Goal: Task Accomplishment & Management: Use online tool/utility

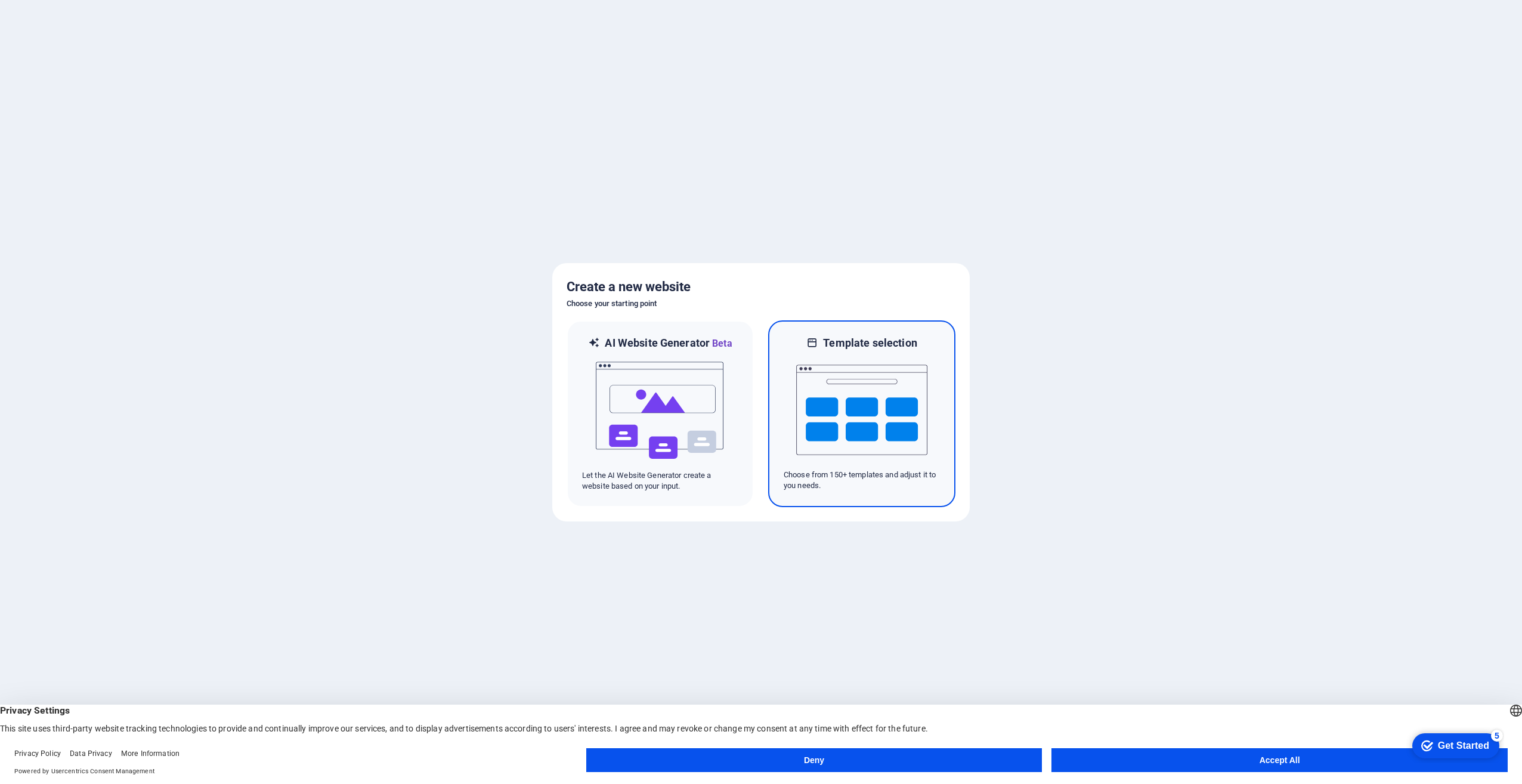
click at [922, 397] on img at bounding box center [862, 410] width 131 height 120
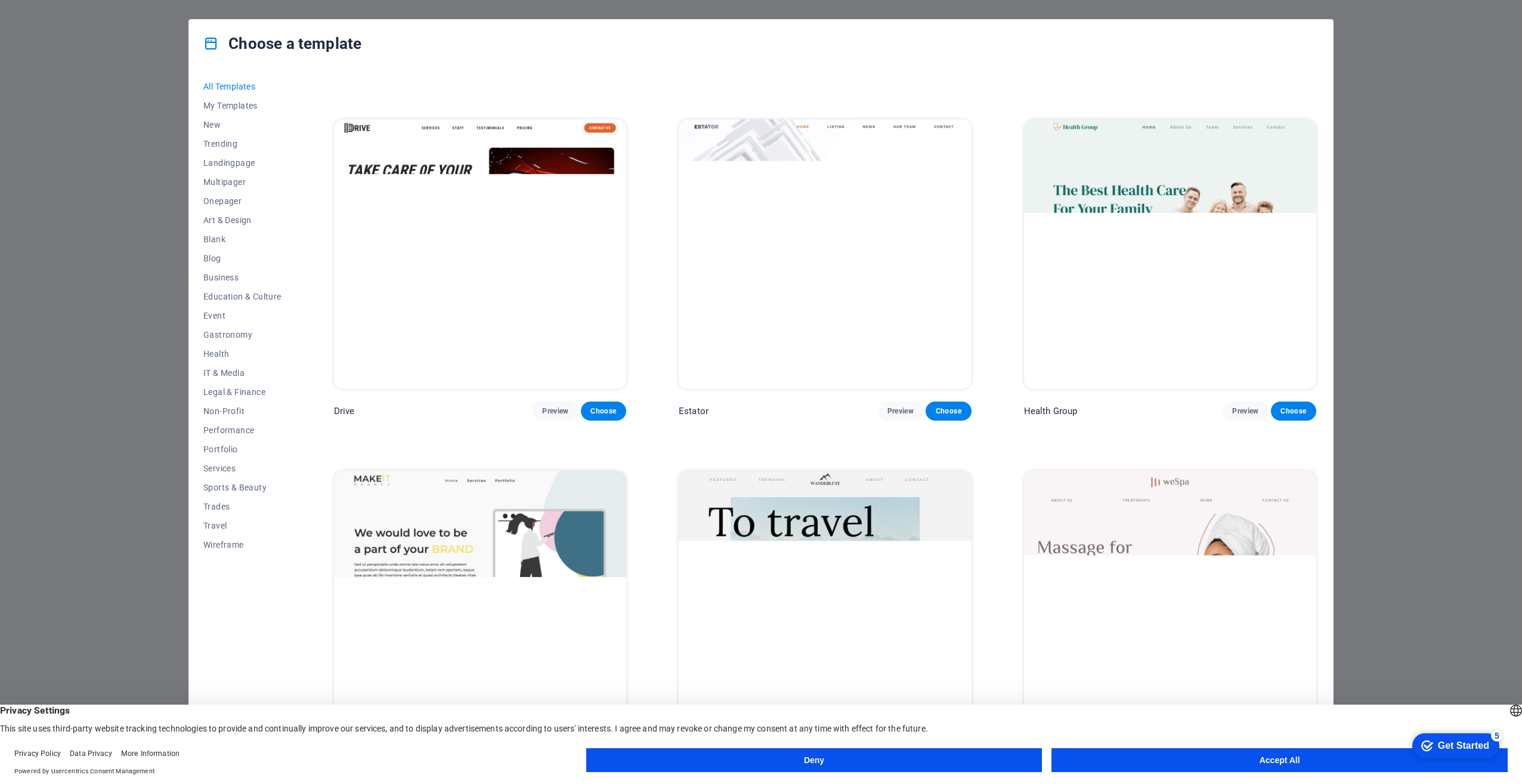
scroll to position [1192, 0]
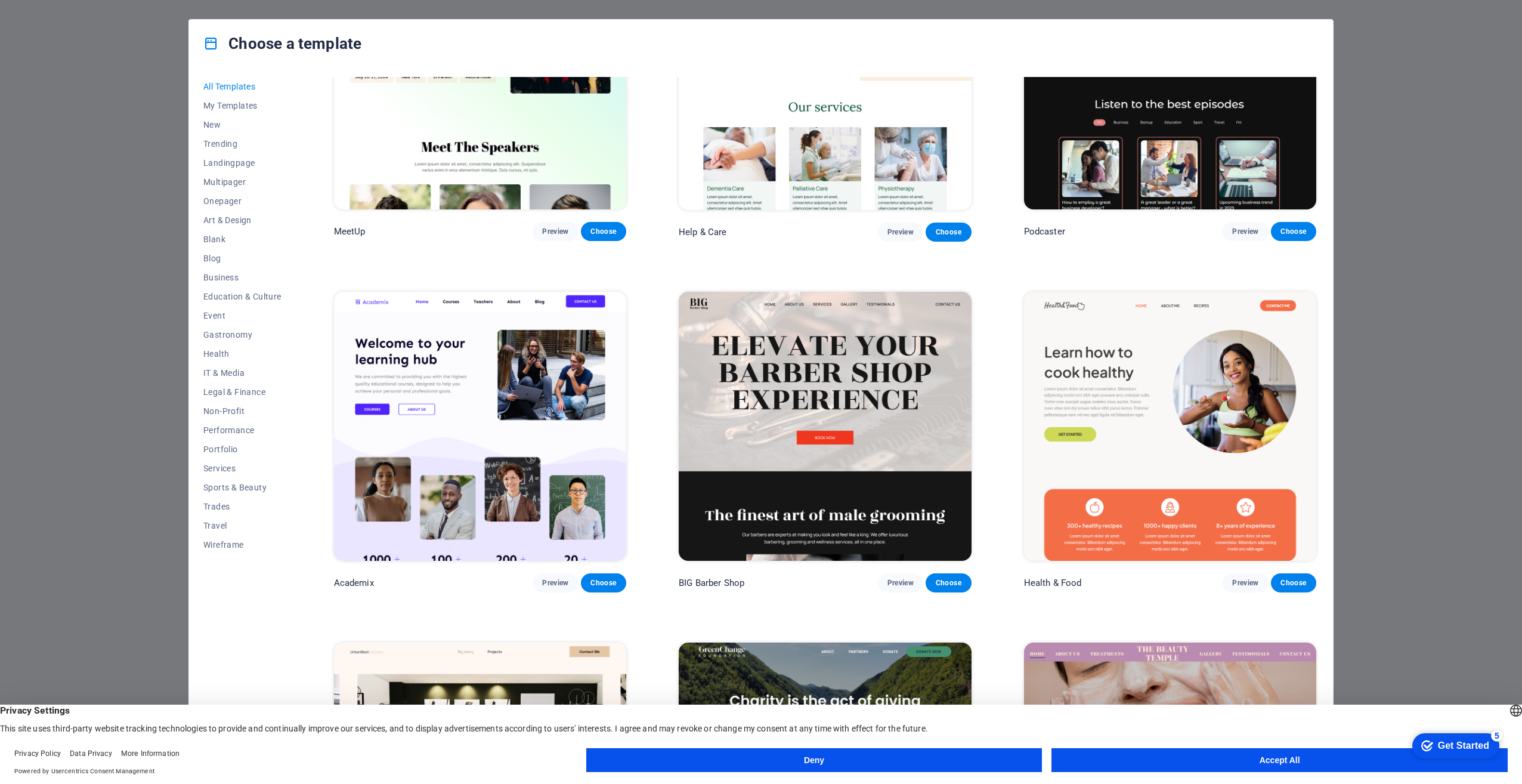
click at [1142, 100] on img at bounding box center [1170, 74] width 293 height 269
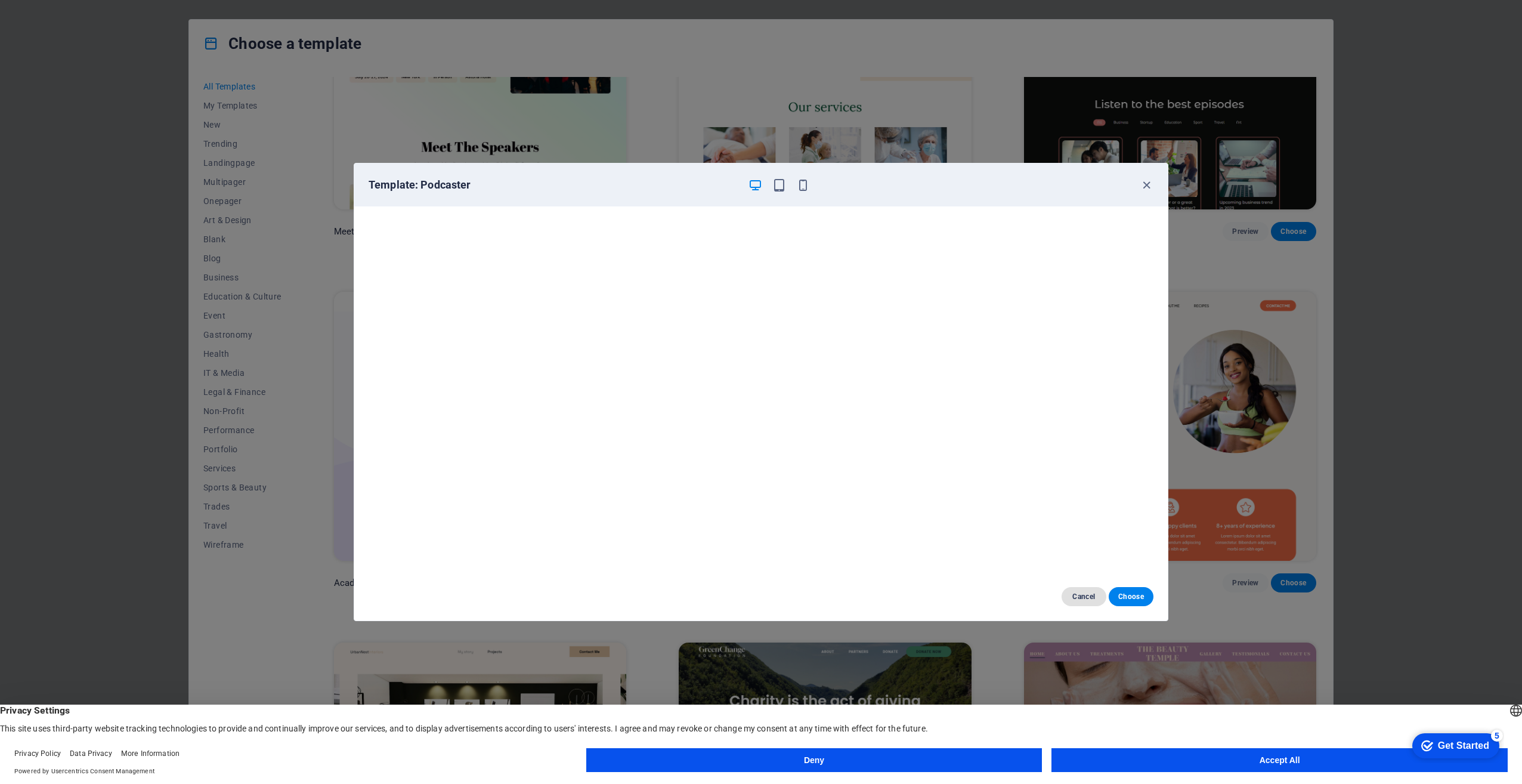
click at [1090, 595] on span "Cancel" at bounding box center [1084, 597] width 26 height 10
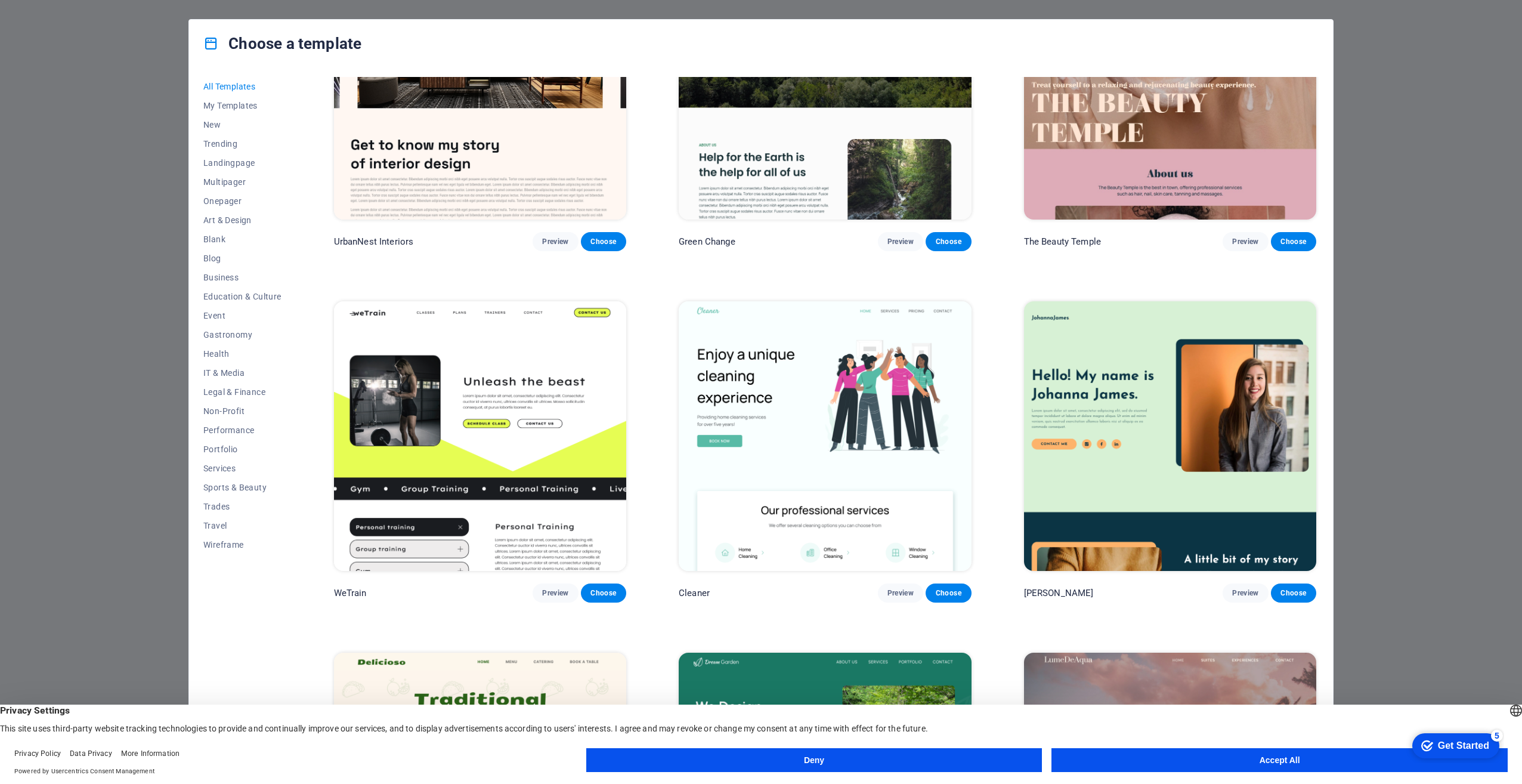
scroll to position [1909, 0]
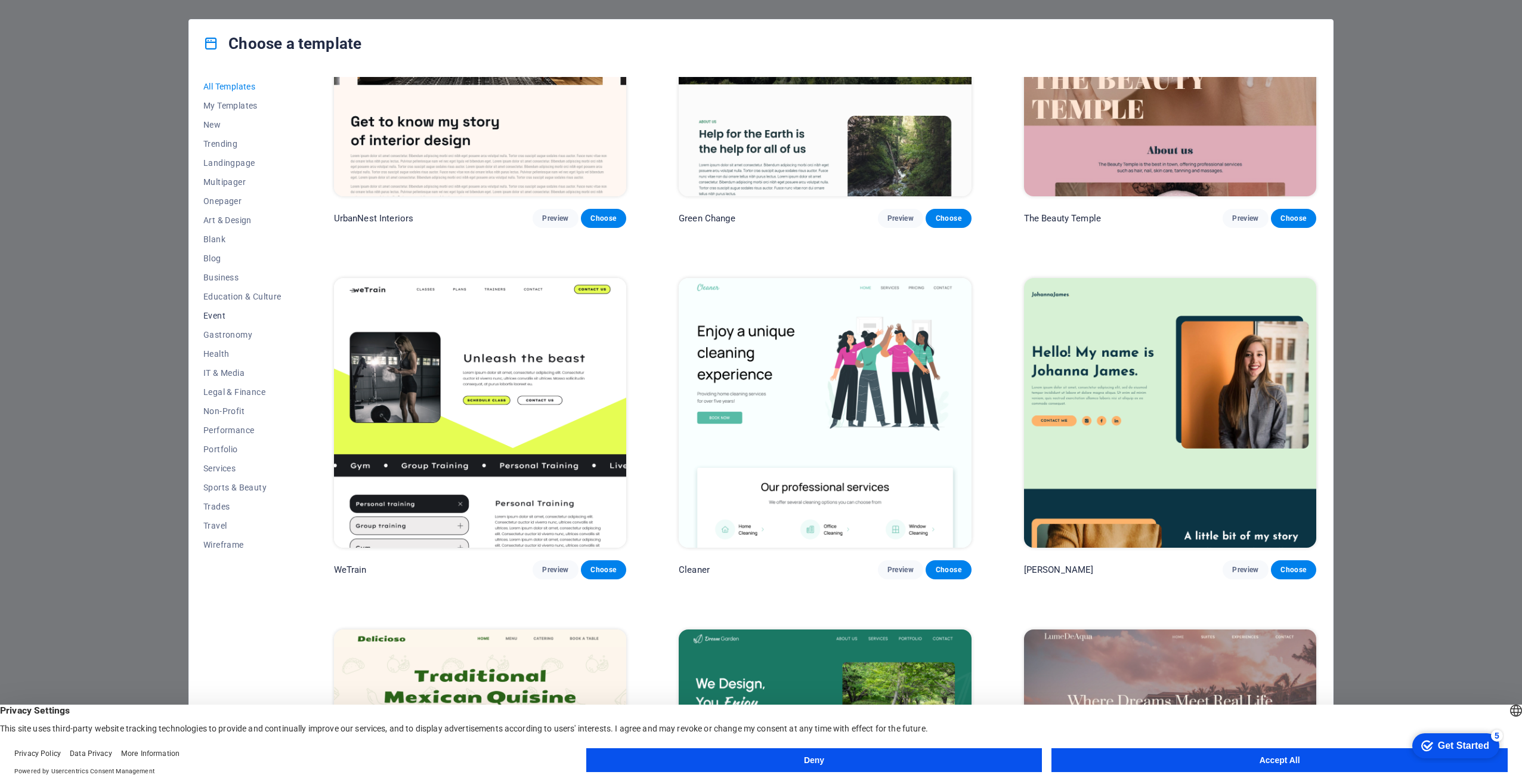
click at [210, 317] on span "Event" at bounding box center [242, 316] width 78 height 10
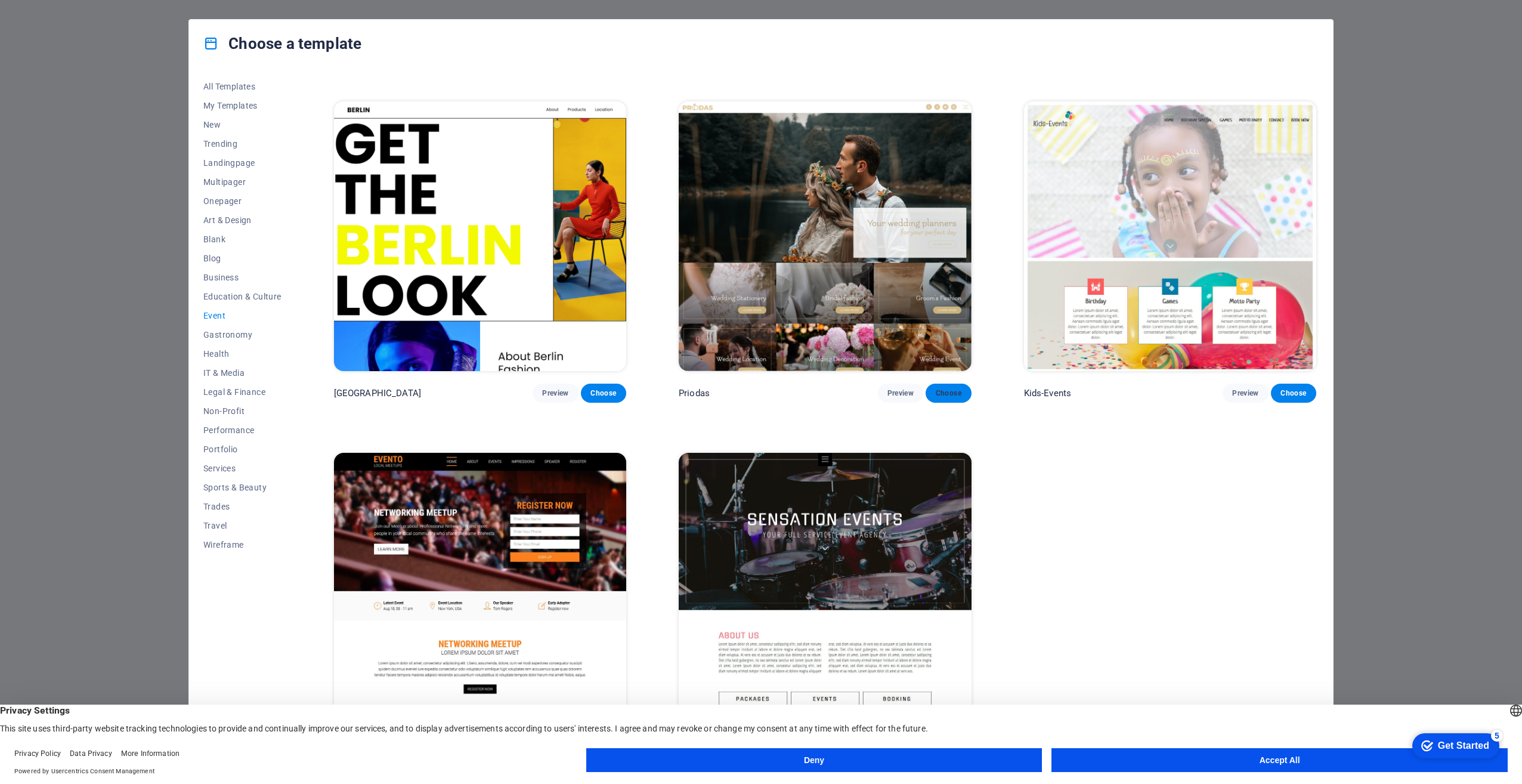
click at [952, 399] on button "Choose" at bounding box center [948, 393] width 45 height 19
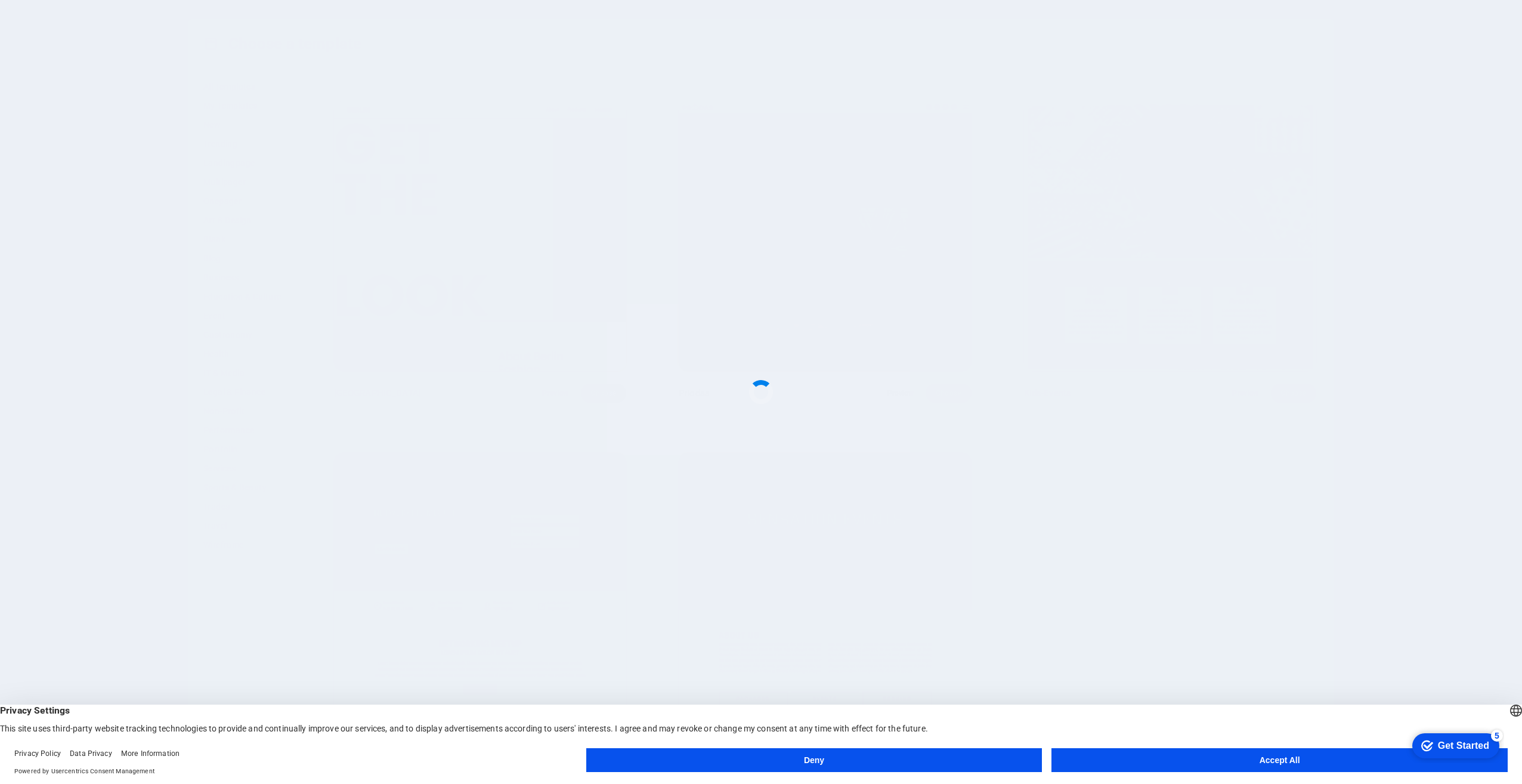
click at [1294, 753] on button "Accept All" at bounding box center [1280, 760] width 457 height 24
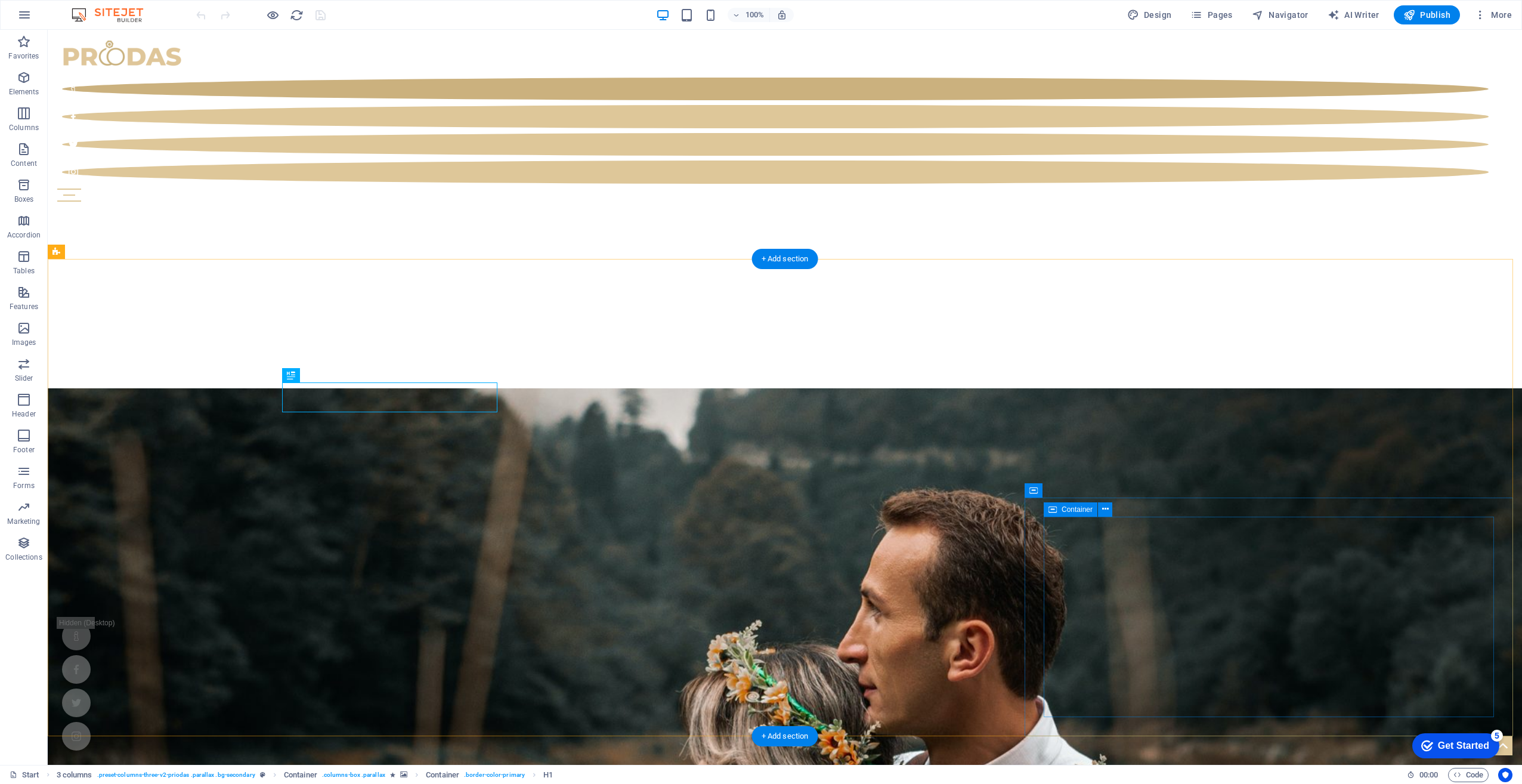
scroll to position [502, 0]
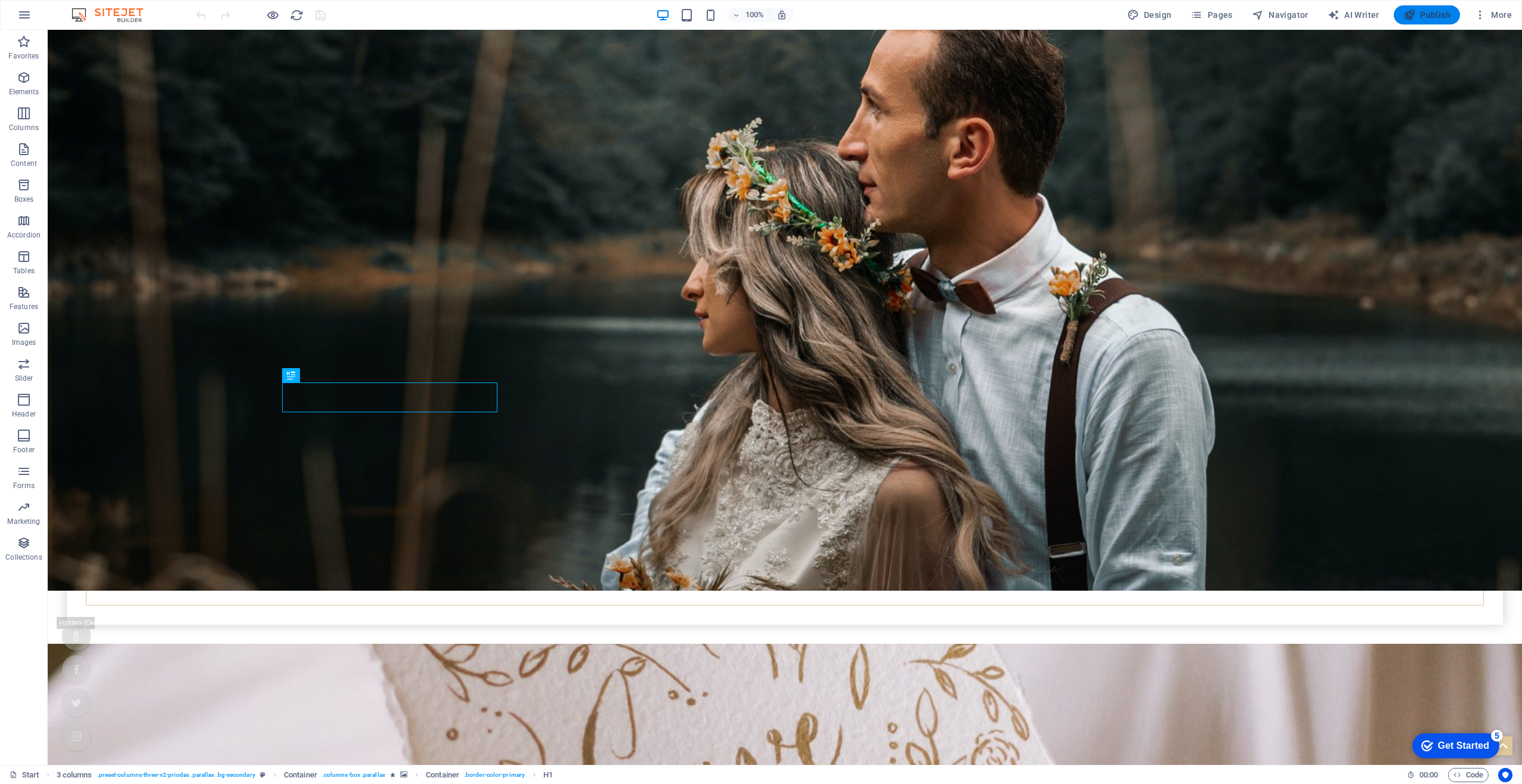
click at [1418, 19] on span "Publish" at bounding box center [1426, 14] width 47 height 12
click at [28, 291] on icon "button" at bounding box center [23, 292] width 14 height 14
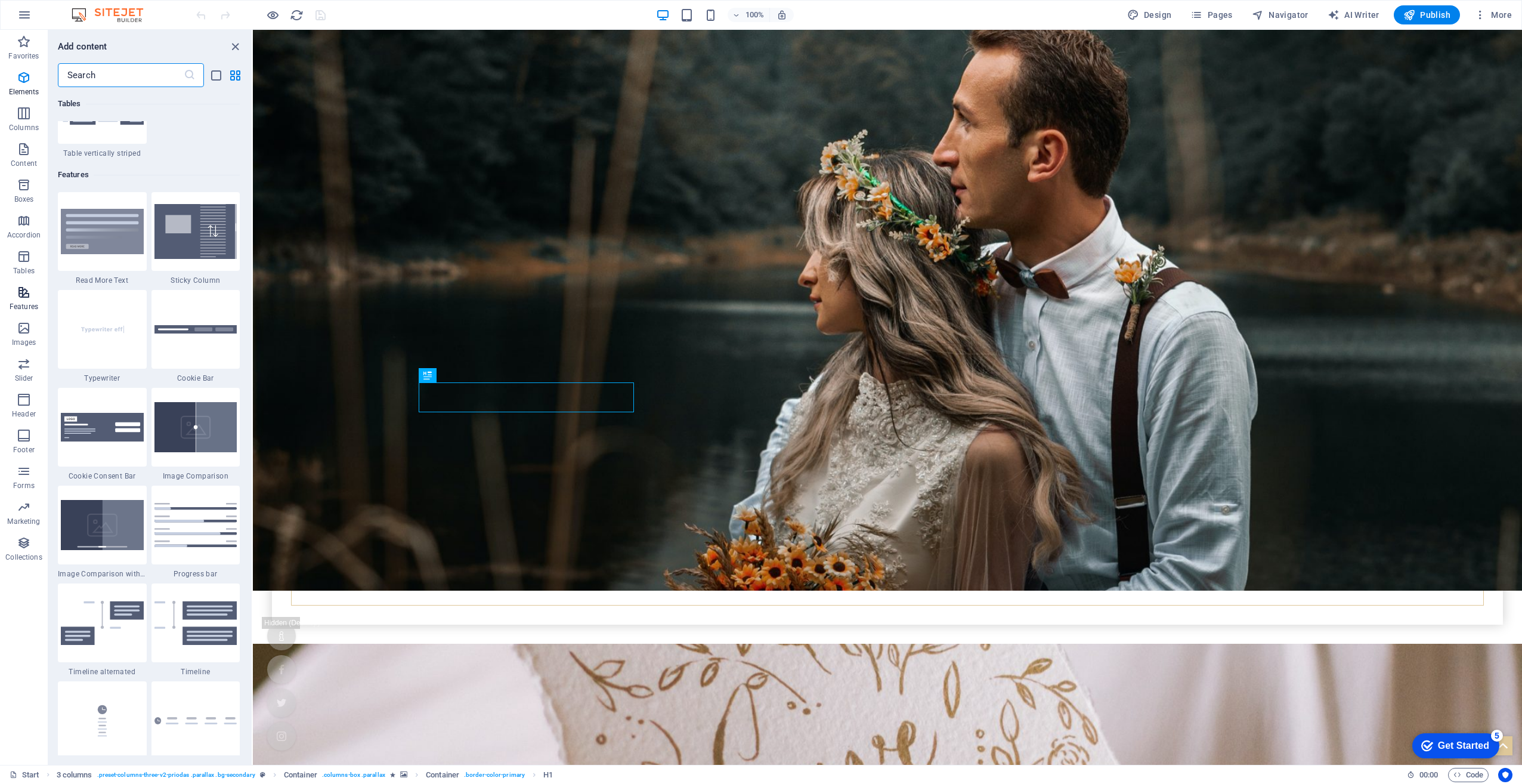
scroll to position [4649, 0]
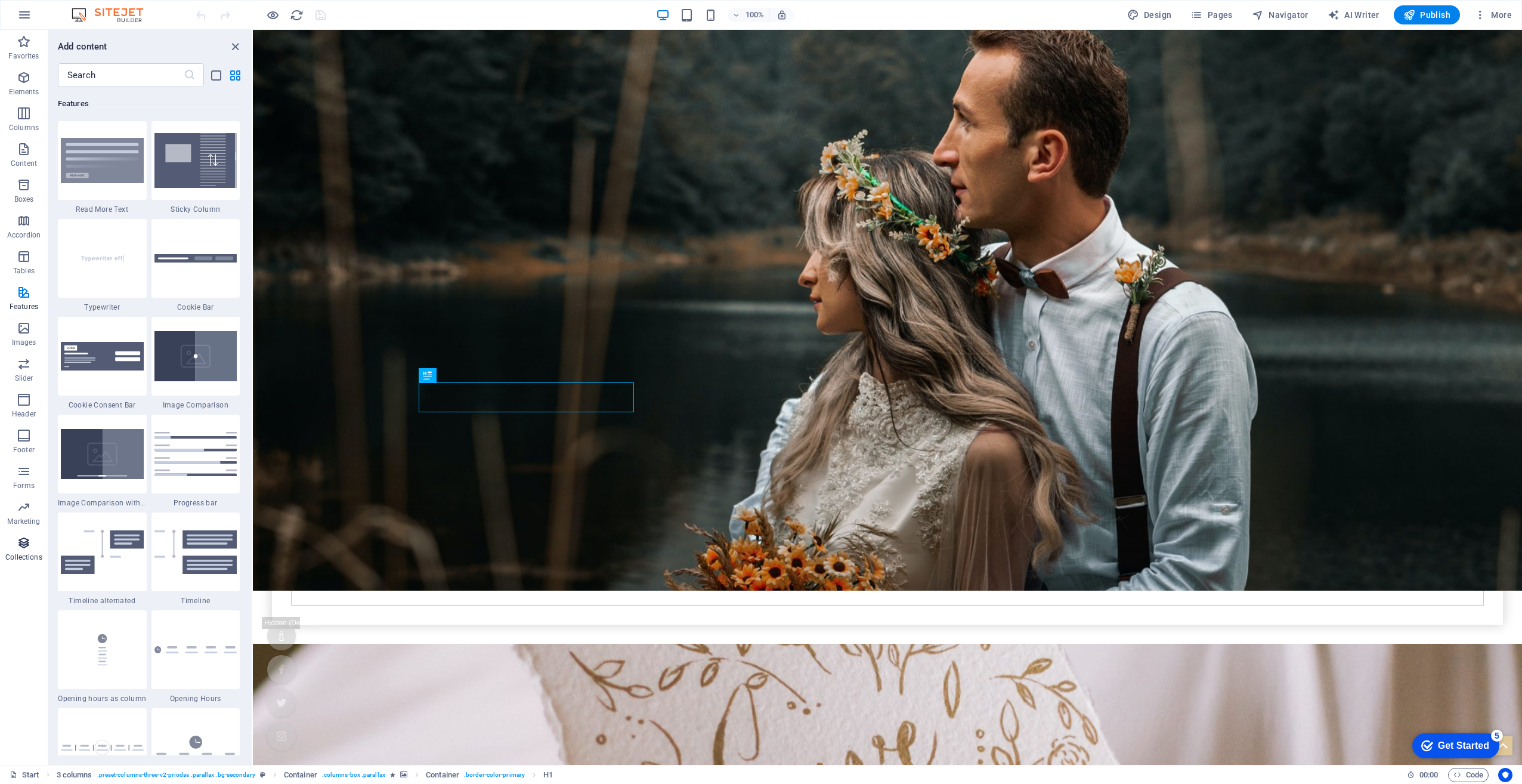
click at [33, 542] on span "Collections" at bounding box center [23, 550] width 47 height 29
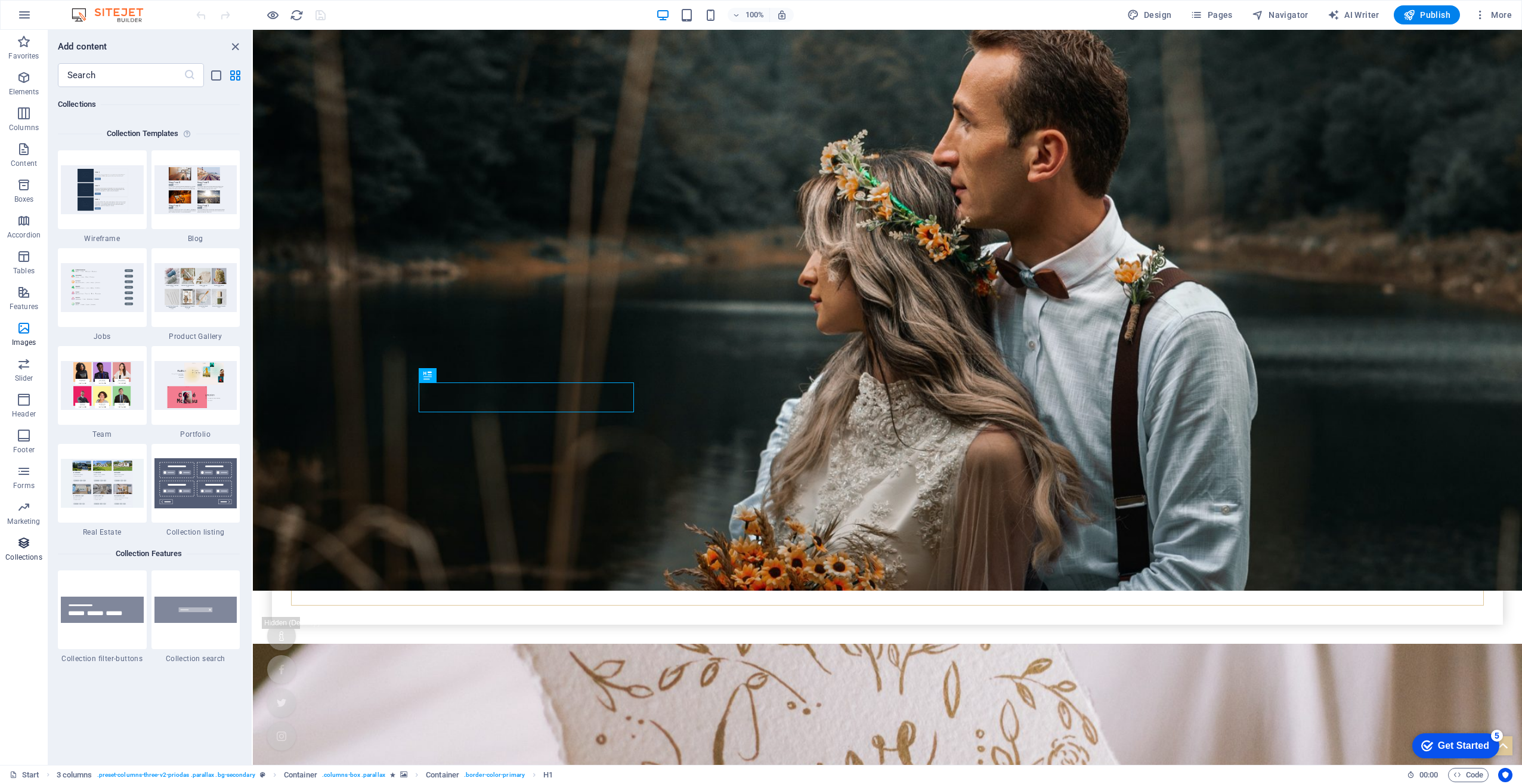
scroll to position [10917, 0]
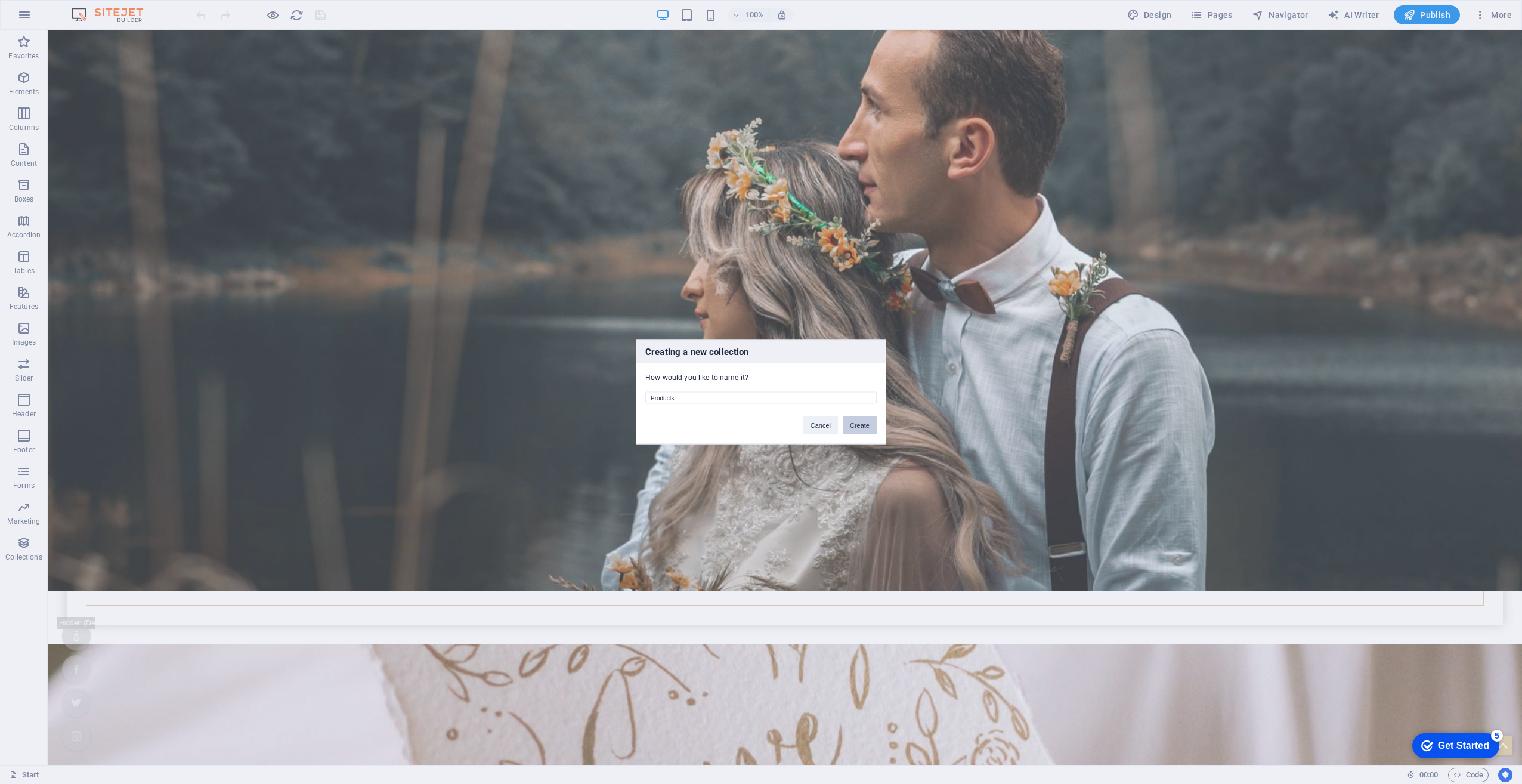
click at [859, 416] on button "Create" at bounding box center [860, 425] width 34 height 18
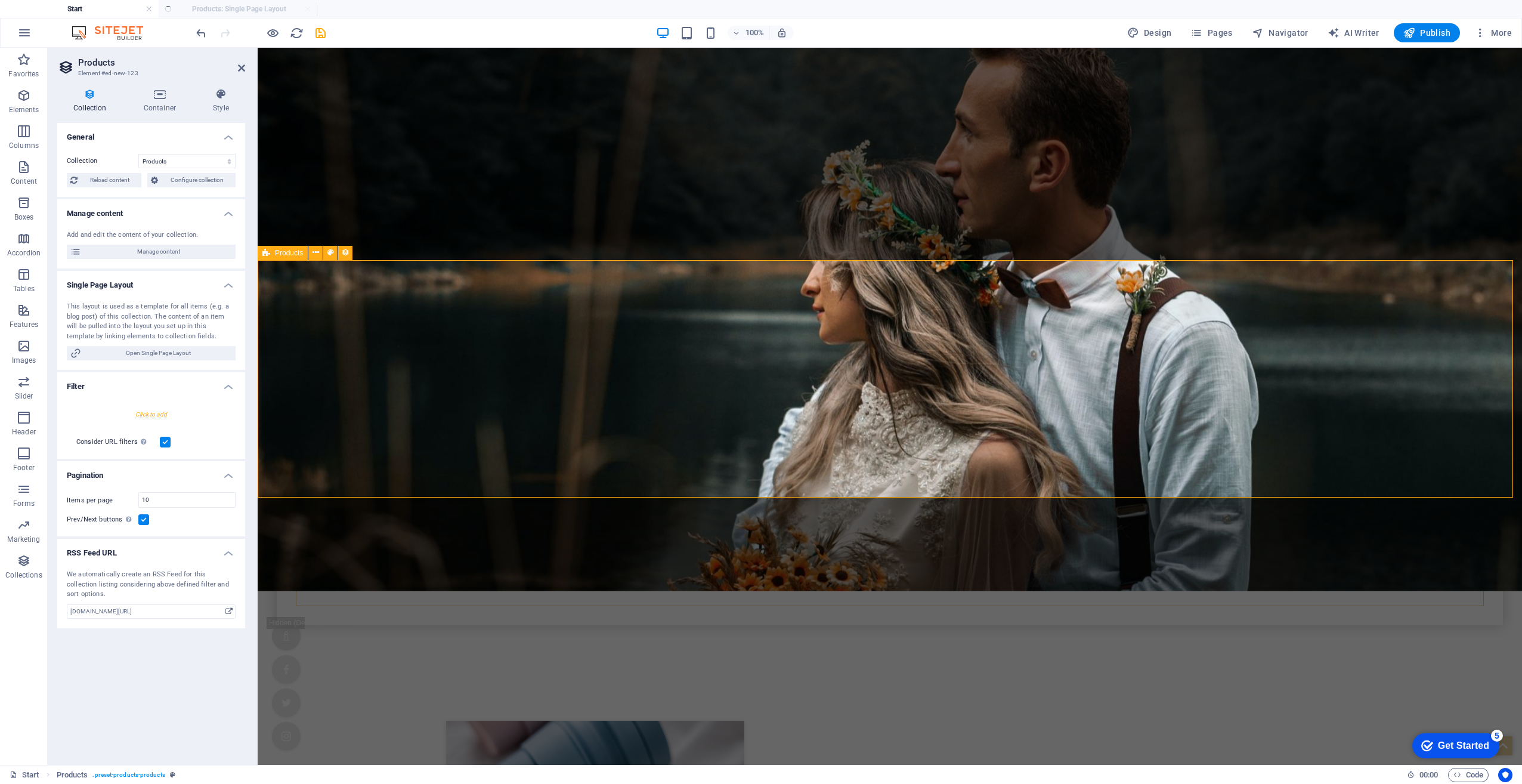
select select "createdAt_DESC"
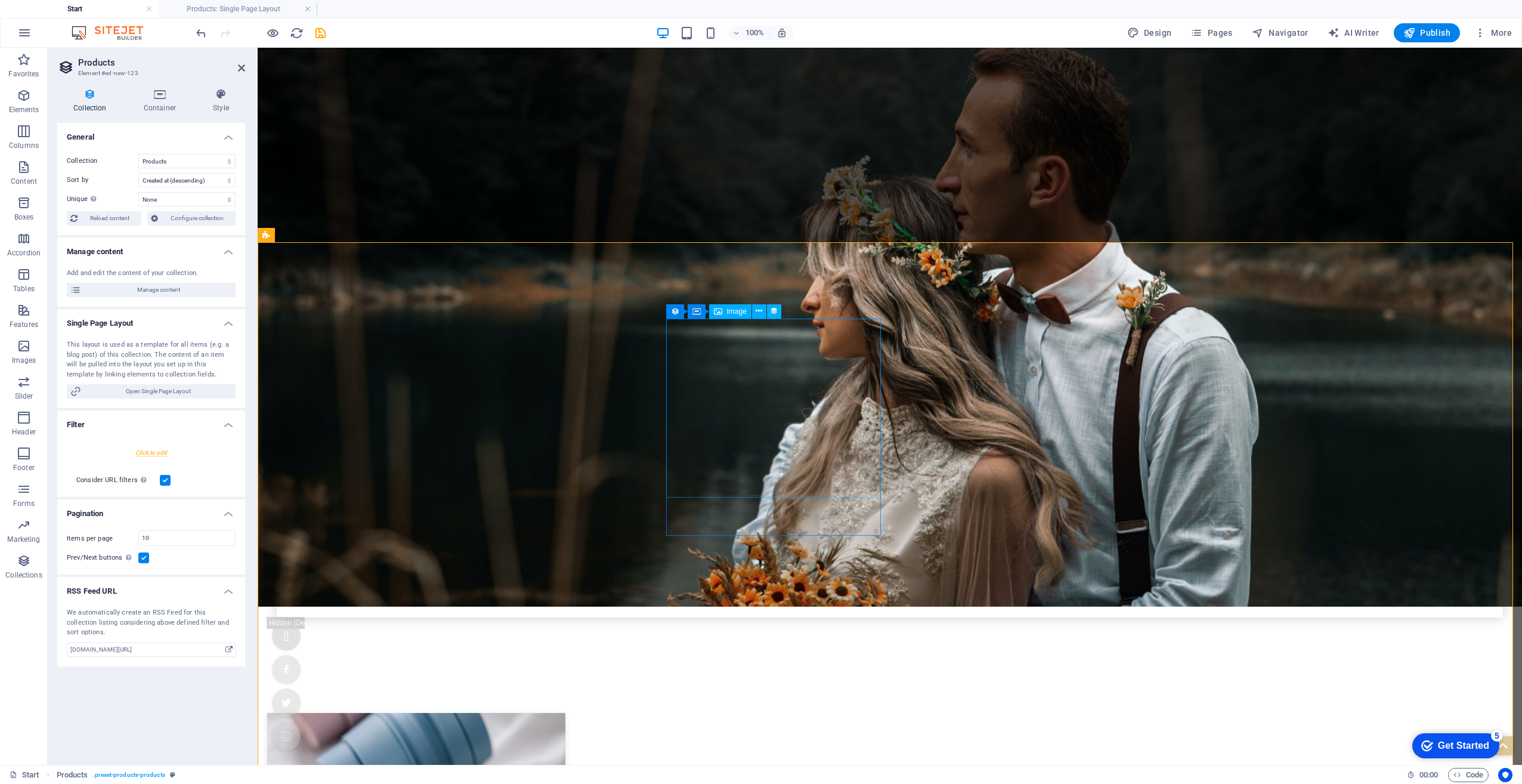
scroll to position [323, 0]
